Goal: Find specific fact: Find specific fact

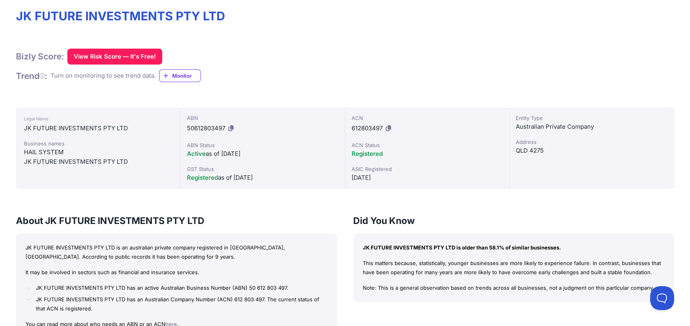
scroll to position [159, 0]
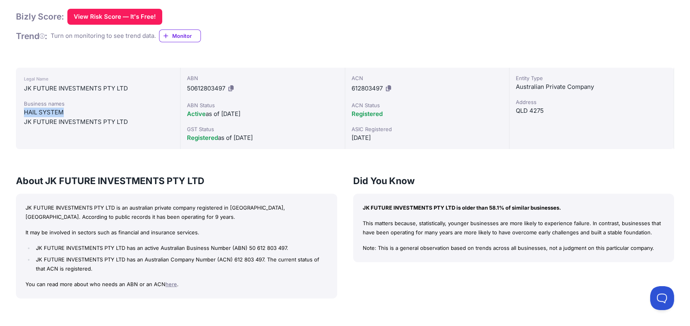
drag, startPoint x: 20, startPoint y: 110, endPoint x: 76, endPoint y: 112, distance: 55.4
click at [76, 112] on div "Legal Name JK FUTURE INVESTMENTS PTY LTD Business names HAIL SYSTEM JK FUTURE I…" at bounding box center [98, 108] width 165 height 81
copy div "HAIL SYSTEM"
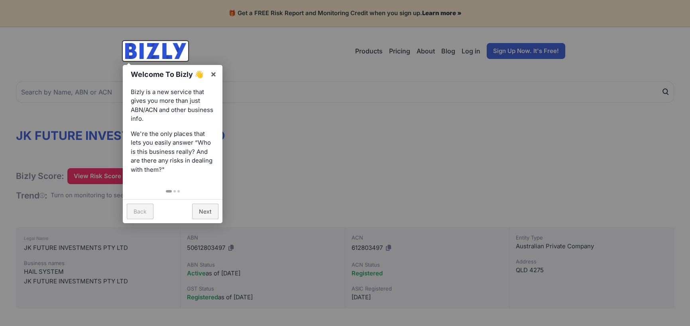
click at [27, 276] on div at bounding box center [345, 163] width 690 height 326
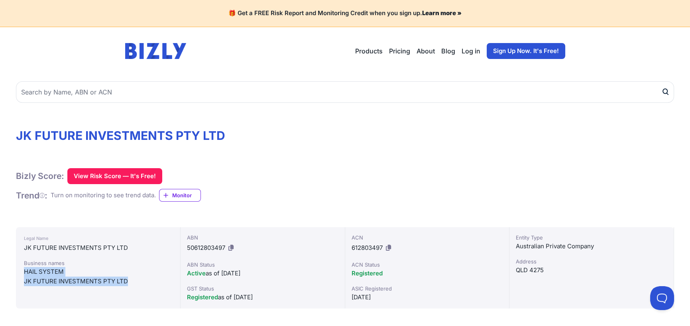
drag, startPoint x: 22, startPoint y: 271, endPoint x: 134, endPoint y: 277, distance: 111.8
click at [134, 277] on div "Legal Name JK FUTURE INVESTMENTS PTY LTD Business names HAIL SYSTEM JK FUTURE I…" at bounding box center [98, 267] width 165 height 81
copy div "HAIL SYSTEM JK FUTURE INVESTMENTS PTY LTD"
